Goal: Task Accomplishment & Management: Use online tool/utility

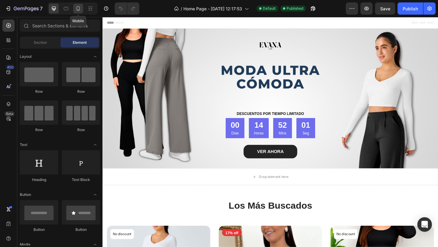
click at [79, 13] on div at bounding box center [78, 9] width 10 height 10
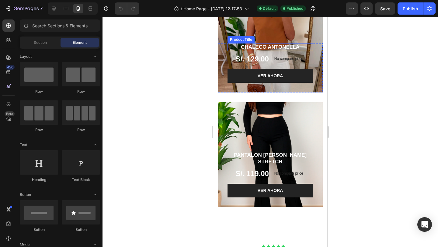
scroll to position [840, 0]
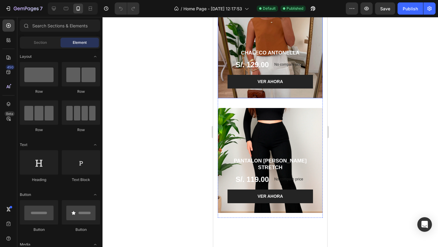
click at [279, 36] on div "Overlay" at bounding box center [270, 45] width 105 height 105
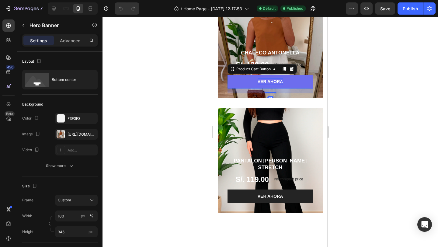
click at [278, 79] on div "VER AHORA" at bounding box center [271, 82] width 26 height 6
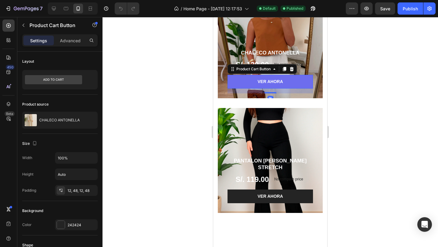
click at [293, 86] on button "VER AHORA" at bounding box center [271, 82] width 86 height 14
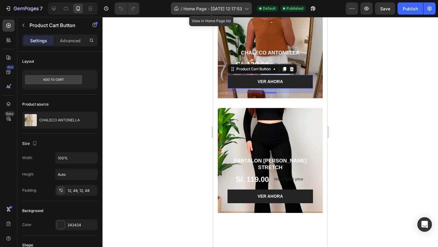
click at [250, 9] on div "/ Home Page - [DATE] 12:17:53" at bounding box center [211, 8] width 81 height 12
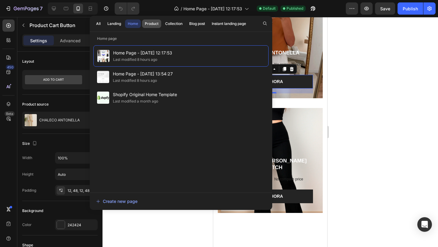
click at [163, 20] on button "Product" at bounding box center [174, 23] width 23 height 9
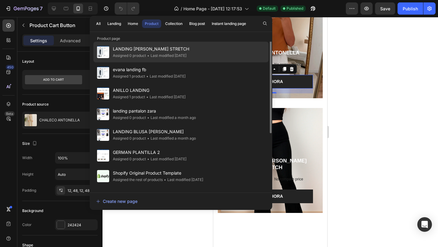
scroll to position [0, 0]
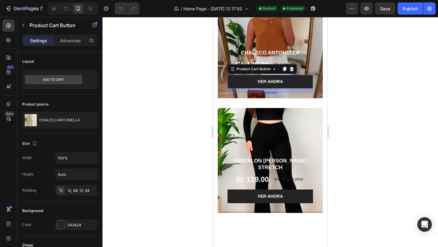
click at [163, 226] on div at bounding box center [271, 132] width 336 height 230
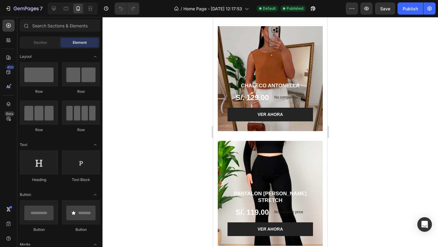
scroll to position [803, 0]
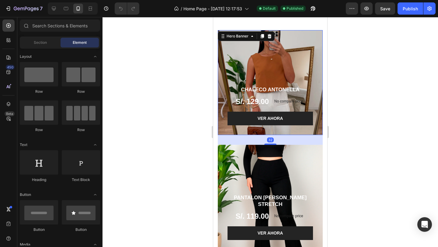
click at [271, 69] on div "Overlay" at bounding box center [270, 82] width 105 height 105
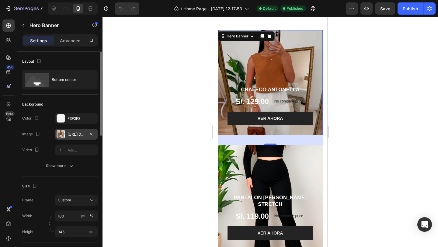
click at [84, 134] on div "[URL][DOMAIN_NAME]" at bounding box center [77, 134] width 18 height 5
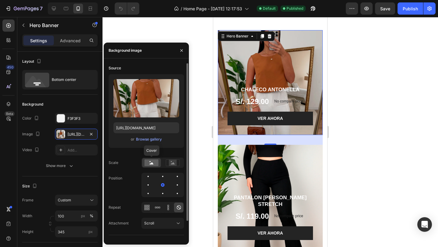
click at [156, 165] on rect at bounding box center [152, 163] width 14 height 7
click at [196, 101] on div at bounding box center [271, 132] width 336 height 230
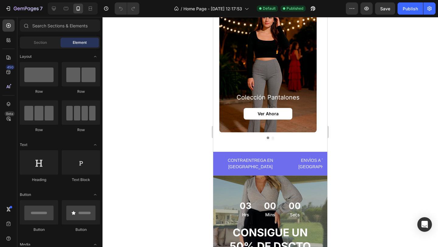
scroll to position [412, 0]
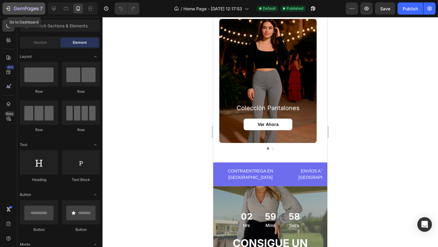
click at [13, 7] on div "7" at bounding box center [23, 8] width 37 height 7
